Goal: Task Accomplishment & Management: Manage account settings

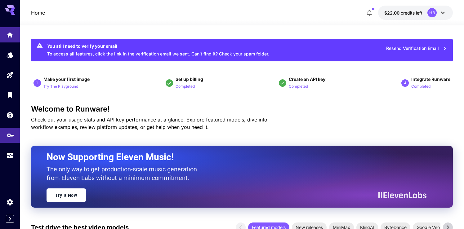
click at [9, 129] on link at bounding box center [10, 135] width 20 height 15
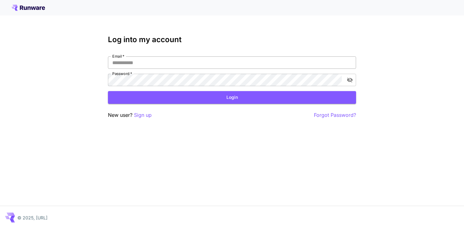
click at [141, 63] on input "Email   *" at bounding box center [232, 62] width 248 height 12
click at [33, 9] on icon at bounding box center [33, 8] width 5 height 3
